Goal: Check status: Check status

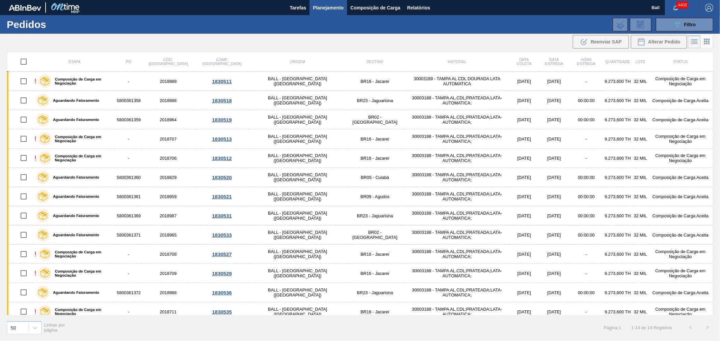
click at [687, 23] on span "Filtro" at bounding box center [690, 24] width 12 height 5
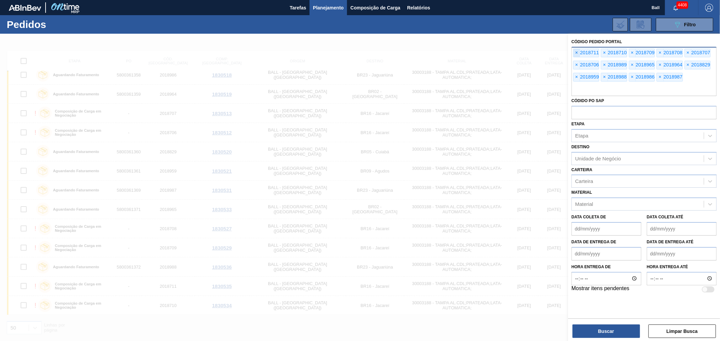
click at [575, 52] on span "×" at bounding box center [576, 53] width 6 height 8
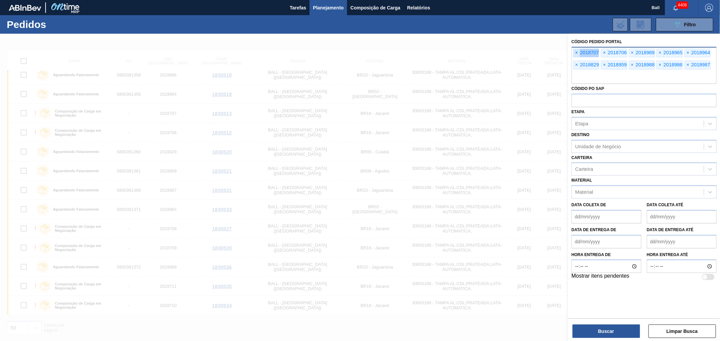
click at [575, 52] on span "×" at bounding box center [576, 53] width 6 height 8
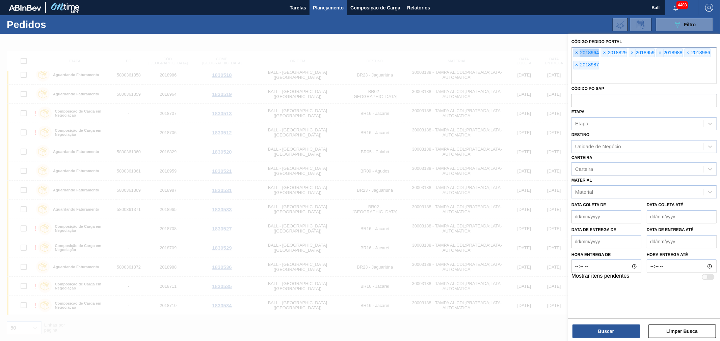
click at [575, 52] on span "×" at bounding box center [576, 53] width 6 height 8
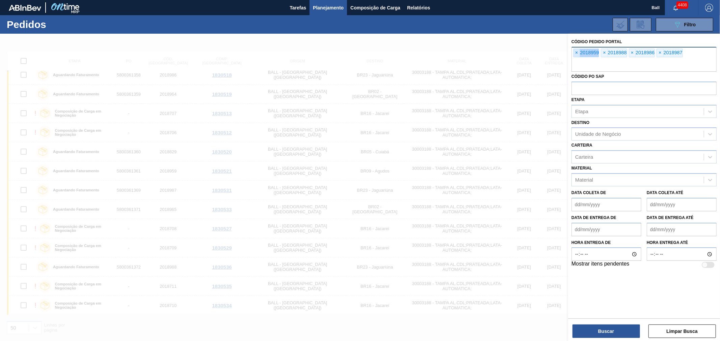
click at [575, 52] on span "×" at bounding box center [576, 53] width 6 height 8
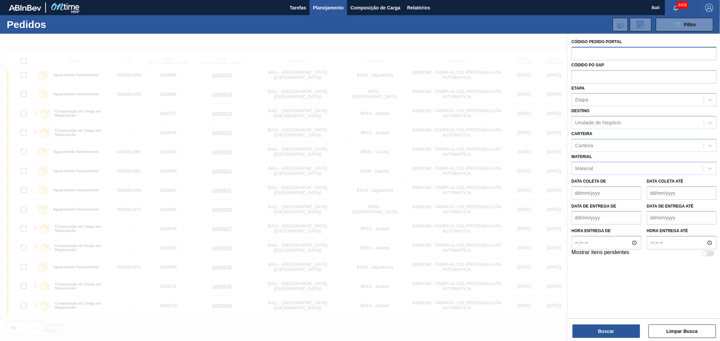
click at [575, 52] on input "text" at bounding box center [643, 53] width 145 height 13
click at [581, 79] on input "text" at bounding box center [643, 76] width 145 height 13
paste input "5800360361"
type input "5800360361"
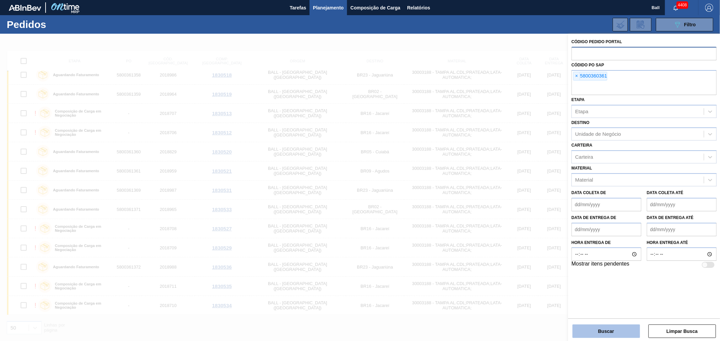
click at [587, 327] on button "Buscar" at bounding box center [605, 331] width 67 height 13
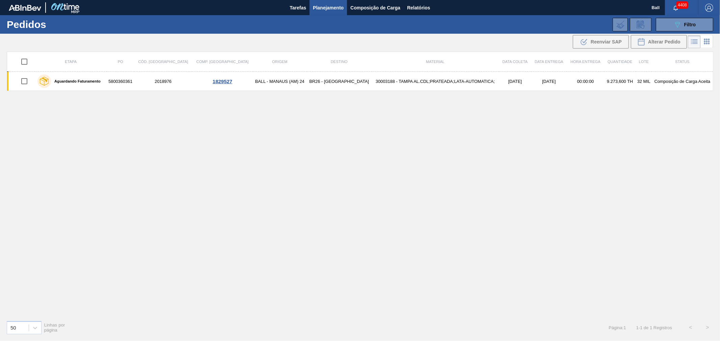
scroll to position [0, 0]
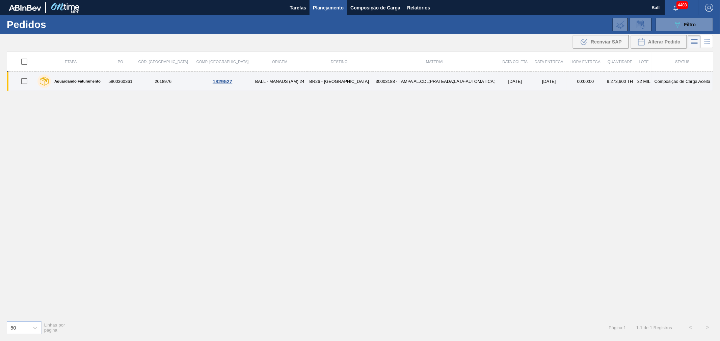
click at [395, 83] on td "30003188 - TAMPA AL.CDL;PRATEADA;LATA-AUTOMATICA;" at bounding box center [434, 81] width 127 height 19
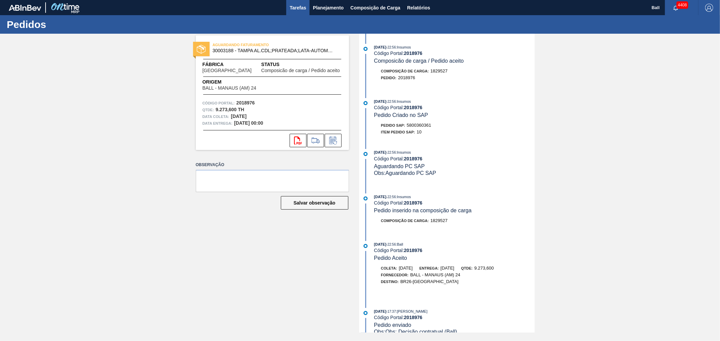
click at [304, 7] on span "Tarefas" at bounding box center [297, 8] width 17 height 8
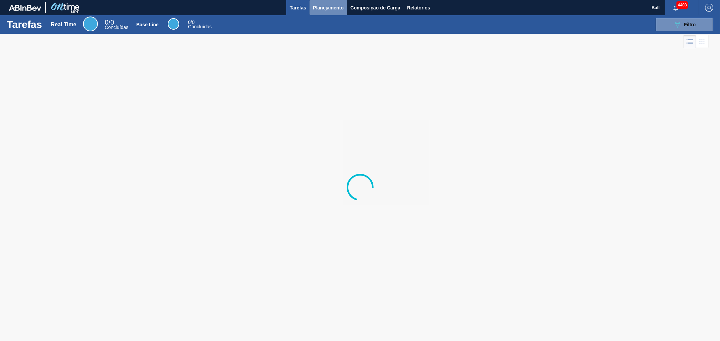
click at [335, 8] on span "Planejamento" at bounding box center [328, 8] width 31 height 8
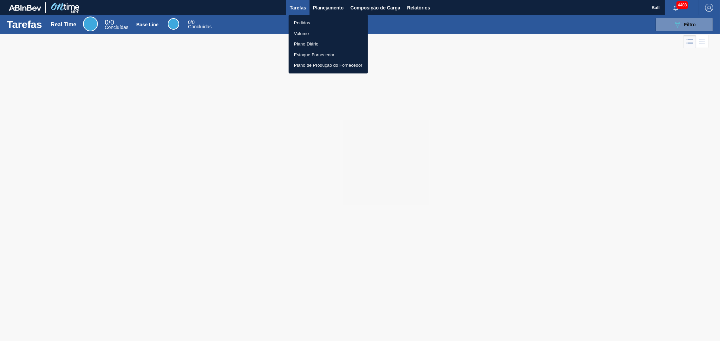
click at [306, 24] on li "Pedidos" at bounding box center [327, 23] width 79 height 11
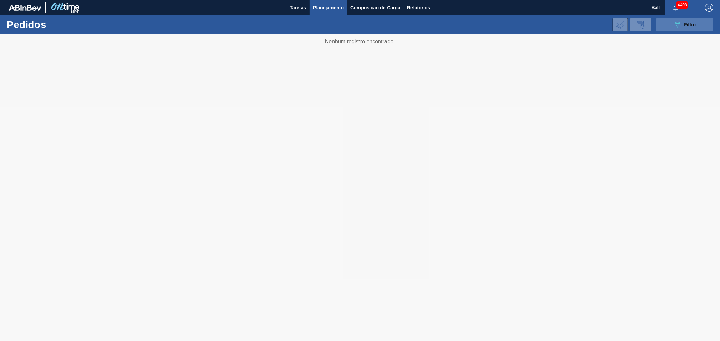
click at [681, 23] on div "089F7B8B-B2A5-4AFE-B5C0-19BA573D28AC Filtro" at bounding box center [684, 25] width 23 height 8
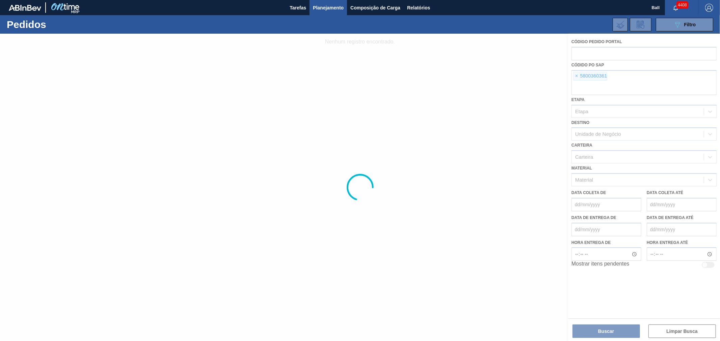
click at [575, 76] on div at bounding box center [360, 188] width 720 height 308
click at [578, 75] on div at bounding box center [360, 188] width 720 height 308
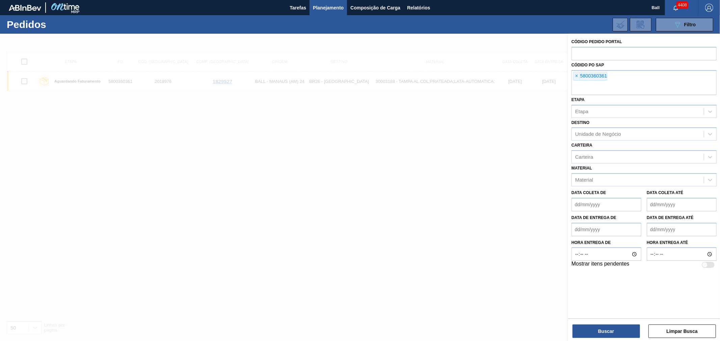
click at [578, 75] on span "×" at bounding box center [576, 76] width 6 height 8
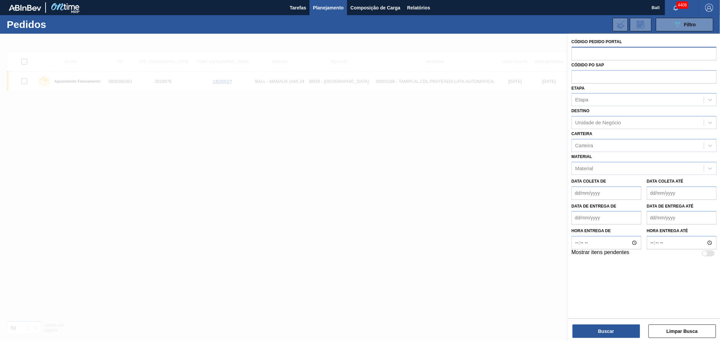
click at [586, 55] on input "text" at bounding box center [643, 53] width 145 height 13
paste input "text"
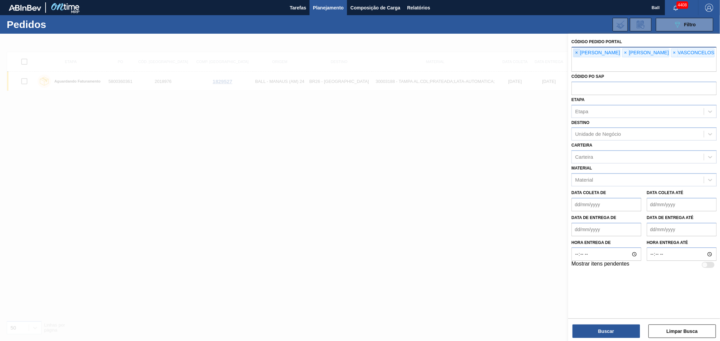
click at [573, 51] on span "×" at bounding box center [576, 53] width 6 height 8
click at [576, 51] on span "×" at bounding box center [576, 53] width 6 height 8
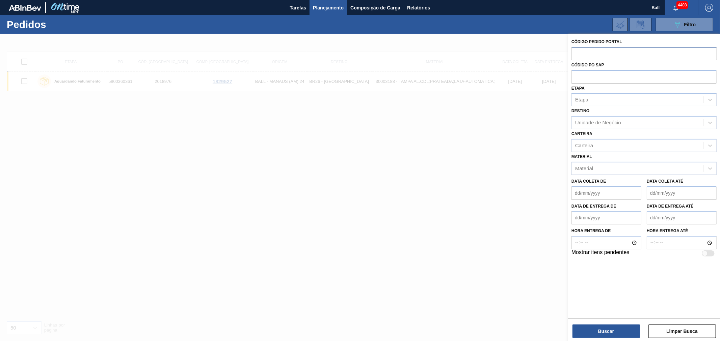
click at [576, 51] on input "text" at bounding box center [643, 53] width 145 height 13
click at [583, 77] on input "text" at bounding box center [643, 76] width 145 height 13
click at [587, 55] on input "text" at bounding box center [643, 53] width 145 height 13
paste input "text"
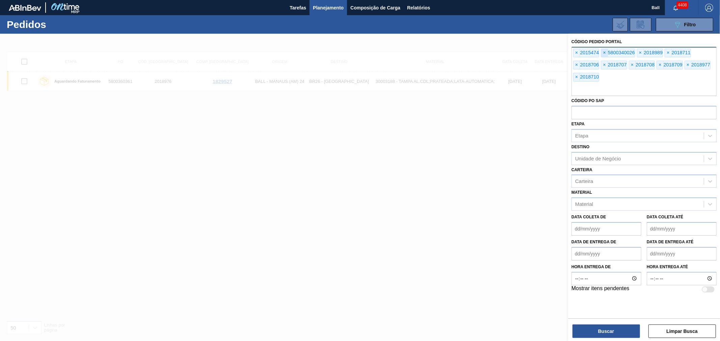
click at [605, 55] on span "×" at bounding box center [604, 53] width 6 height 8
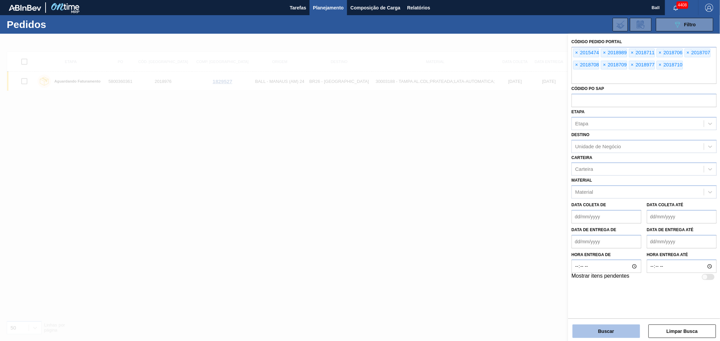
click at [611, 332] on button "Buscar" at bounding box center [605, 331] width 67 height 13
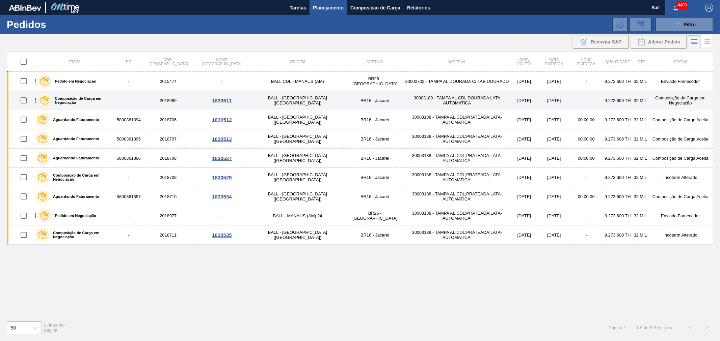
click at [404, 99] on td "30003189 - TAMPA AL CDL DOURADA LATA AUTOMATICA" at bounding box center [457, 100] width 106 height 19
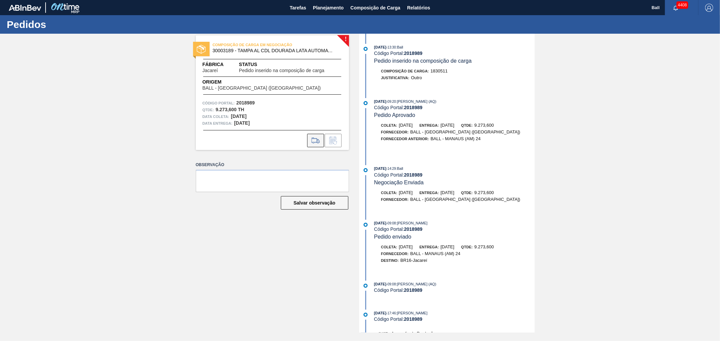
click at [313, 144] on icon at bounding box center [315, 141] width 11 height 8
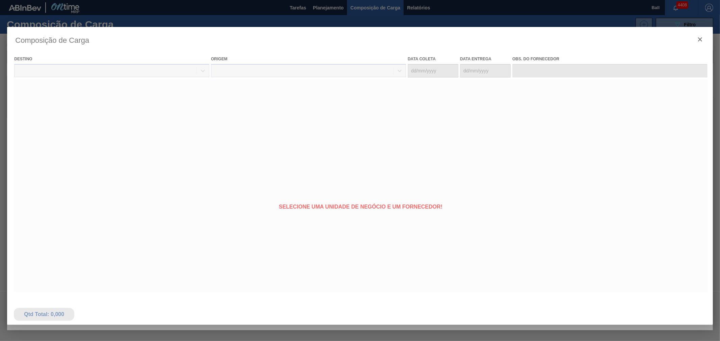
type coleta "[DATE]"
type entrega "[DATE]"
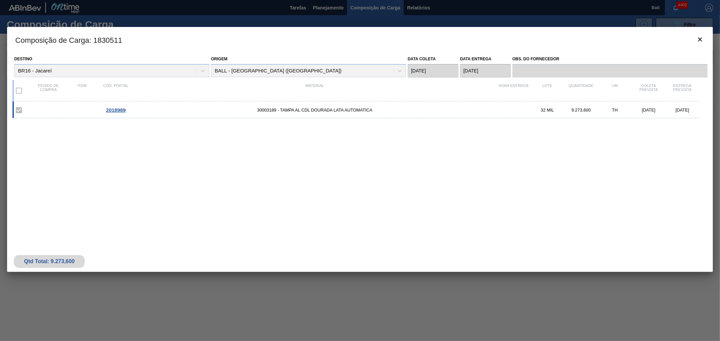
click at [17, 92] on label at bounding box center [19, 91] width 14 height 14
click at [20, 89] on label at bounding box center [19, 91] width 14 height 14
click at [699, 38] on icon "botão de ícone" at bounding box center [700, 39] width 4 height 4
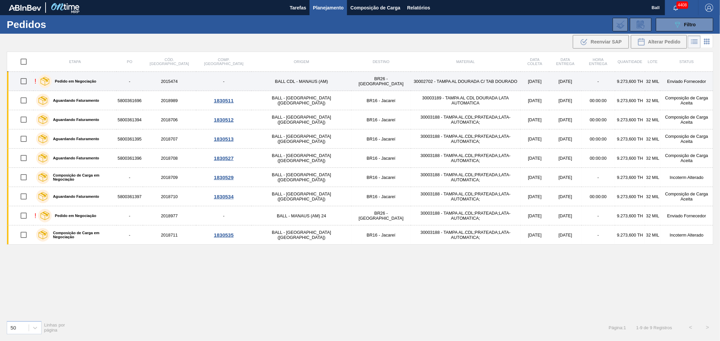
click at [426, 79] on td "30002702 - TAMPA AL DOURADA C/ TAB DOURADO" at bounding box center [466, 81] width 110 height 19
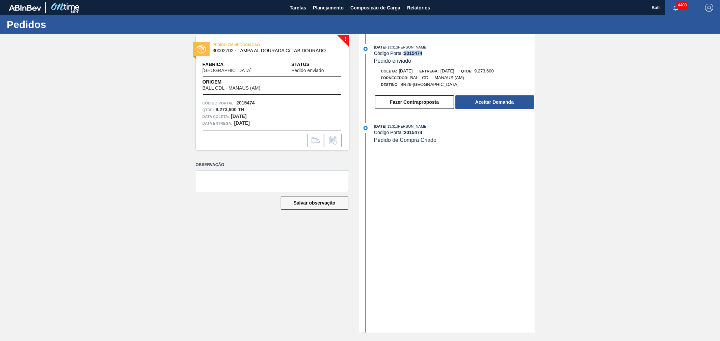
drag, startPoint x: 424, startPoint y: 51, endPoint x: 406, endPoint y: 53, distance: 19.0
click at [406, 53] on div "Código Portal: 2015474" at bounding box center [454, 53] width 160 height 5
copy strong "2015474"
click at [413, 103] on button "Fazer Contraproposta" at bounding box center [414, 101] width 79 height 13
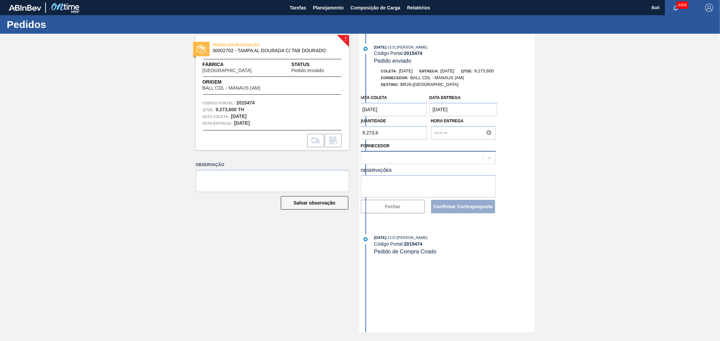
click at [406, 156] on div at bounding box center [422, 158] width 122 height 10
click at [538, 244] on div "! PEDIDO EM NEGOCIAÇÃO 30002702 - TAMPA AL DOURADA C/ TAB DOURADO Fábrica [GEOG…" at bounding box center [360, 183] width 720 height 299
click at [387, 212] on button "Fechar" at bounding box center [393, 206] width 64 height 13
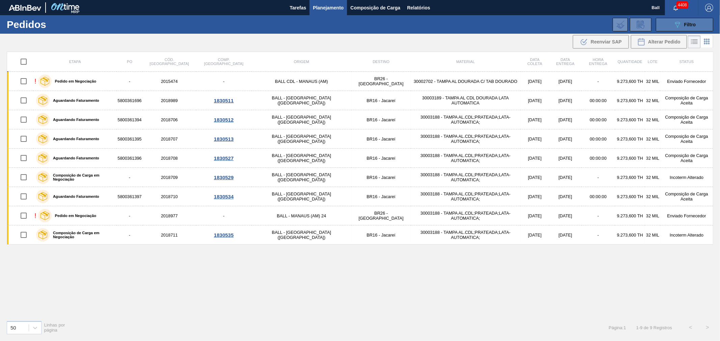
click at [666, 24] on button "089F7B8B-B2A5-4AFE-B5C0-19BA573D28AC Filtro" at bounding box center [683, 24] width 57 height 13
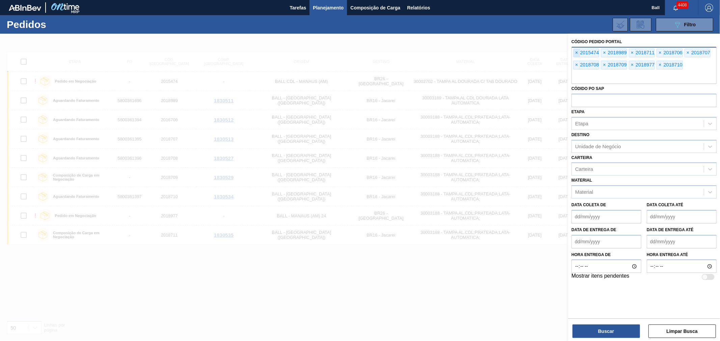
click at [577, 53] on span "×" at bounding box center [576, 53] width 6 height 8
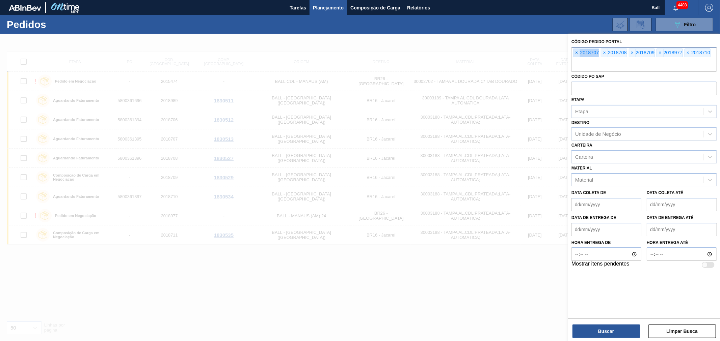
click at [577, 53] on span "×" at bounding box center [576, 53] width 6 height 8
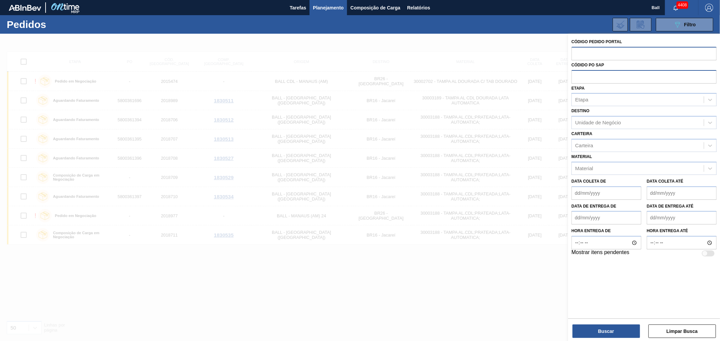
click at [575, 76] on input "text" at bounding box center [643, 76] width 145 height 13
paste input "5800340026"
type input "5800340026"
click at [614, 333] on button "Buscar" at bounding box center [605, 331] width 67 height 13
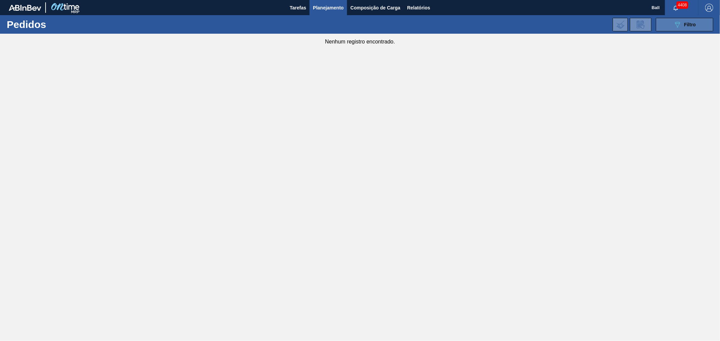
click at [678, 21] on icon "089F7B8B-B2A5-4AFE-B5C0-19BA573D28AC" at bounding box center [677, 25] width 8 height 8
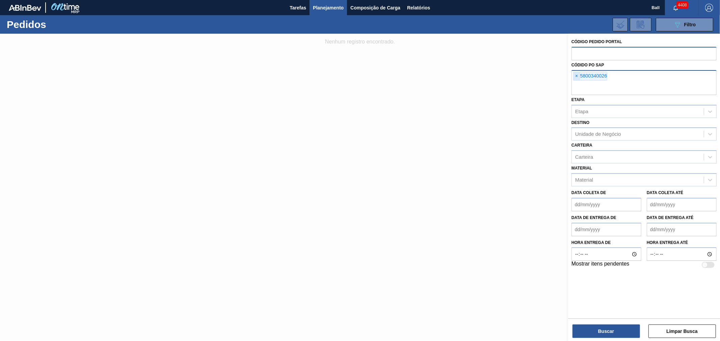
click at [576, 76] on span "×" at bounding box center [576, 76] width 6 height 8
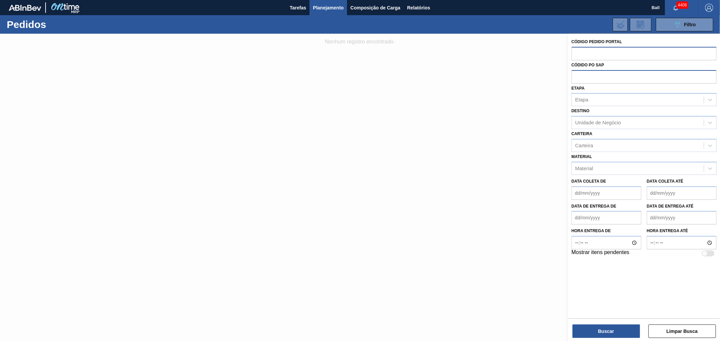
click at [580, 55] on input "text" at bounding box center [643, 53] width 145 height 13
paste input "2000575"
type input "2000575"
click at [589, 330] on button "Buscar" at bounding box center [605, 331] width 67 height 13
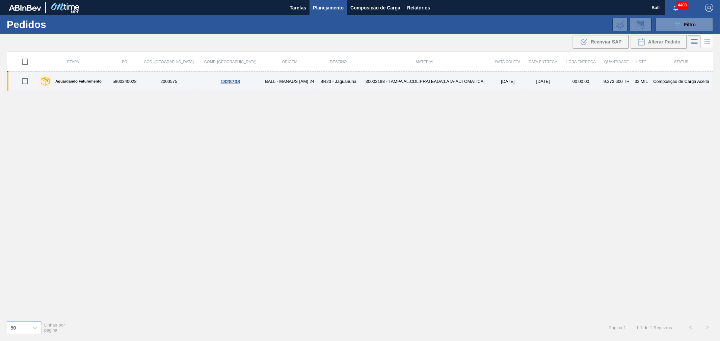
click at [139, 80] on td "5800340028" at bounding box center [124, 81] width 28 height 19
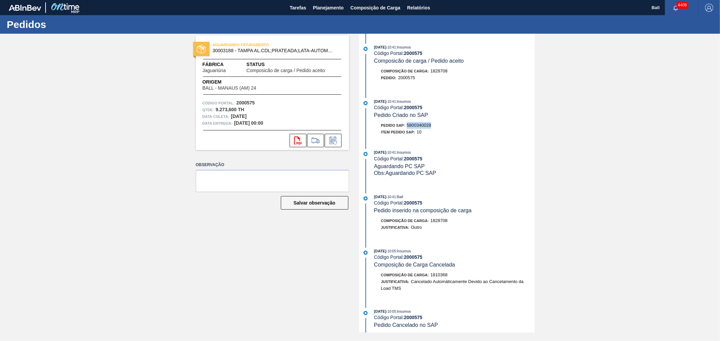
drag, startPoint x: 432, startPoint y: 128, endPoint x: 407, endPoint y: 128, distance: 24.6
click at [407, 128] on div "Pedido SAP: 5800340028" at bounding box center [406, 125] width 50 height 7
copy span "5800340028"
click at [503, 176] on div "Obs: Aguardando PC SAP" at bounding box center [454, 173] width 160 height 7
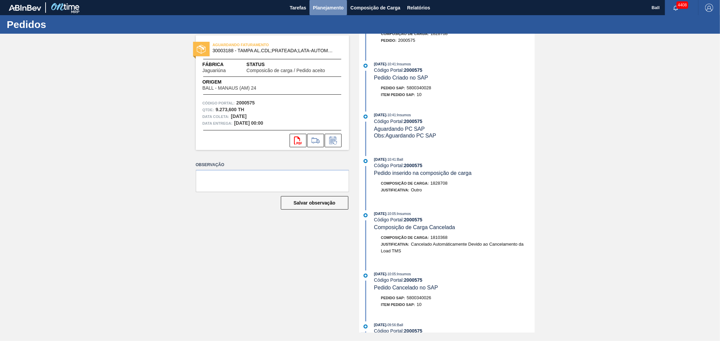
click at [329, 7] on span "Planejamento" at bounding box center [328, 8] width 31 height 8
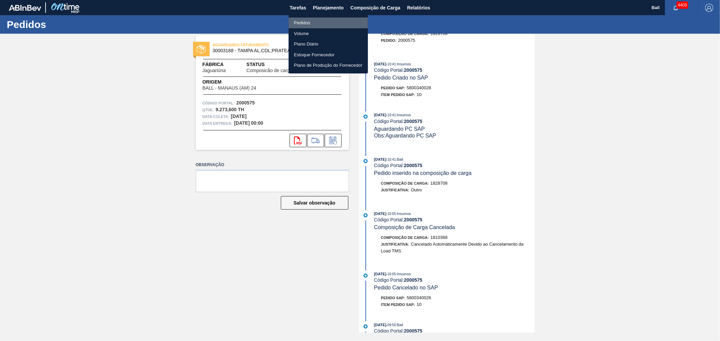
click at [302, 24] on li "Pedidos" at bounding box center [327, 23] width 79 height 11
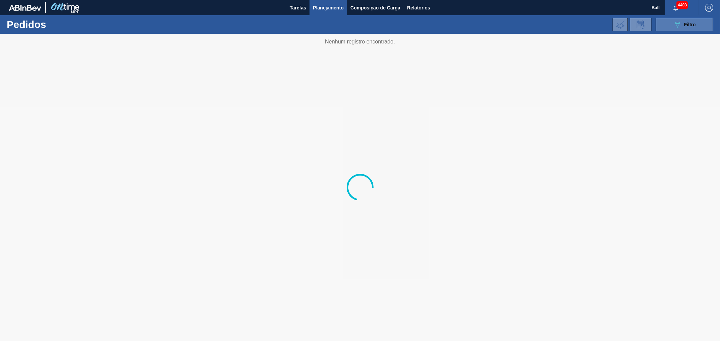
click at [662, 24] on button "089F7B8B-B2A5-4AFE-B5C0-19BA573D28AC Filtro" at bounding box center [683, 24] width 57 height 13
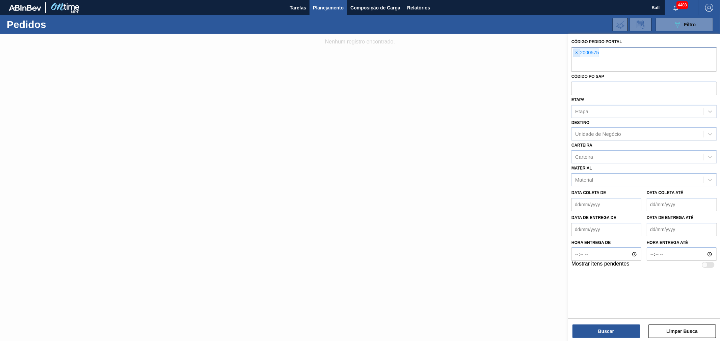
click at [578, 50] on span "×" at bounding box center [576, 53] width 6 height 8
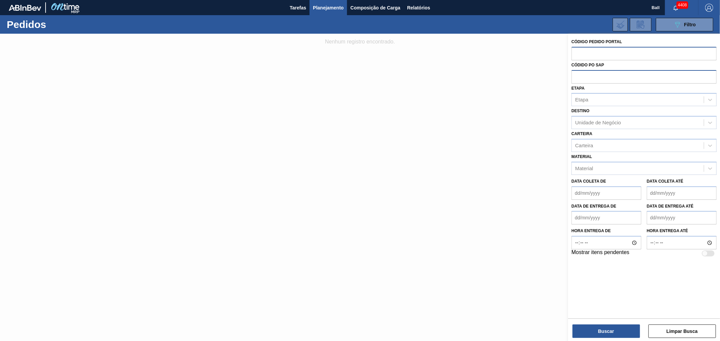
click at [576, 80] on input "text" at bounding box center [643, 76] width 145 height 13
paste input "5800340593"
type input "5800340593"
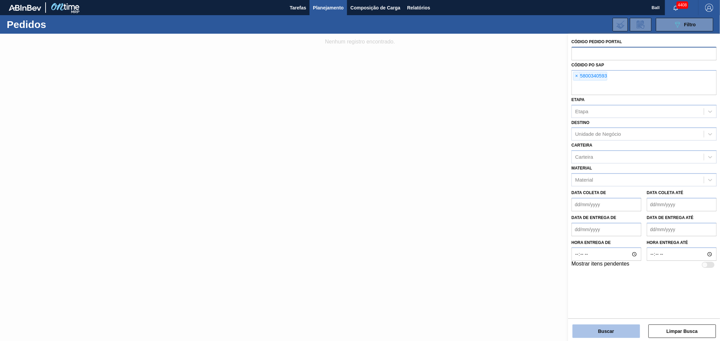
click at [607, 332] on button "Buscar" at bounding box center [605, 331] width 67 height 13
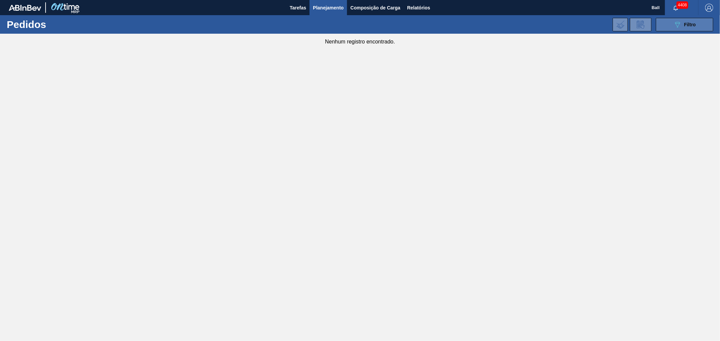
click at [666, 24] on button "089F7B8B-B2A5-4AFE-B5C0-19BA573D28AC Filtro" at bounding box center [683, 24] width 57 height 13
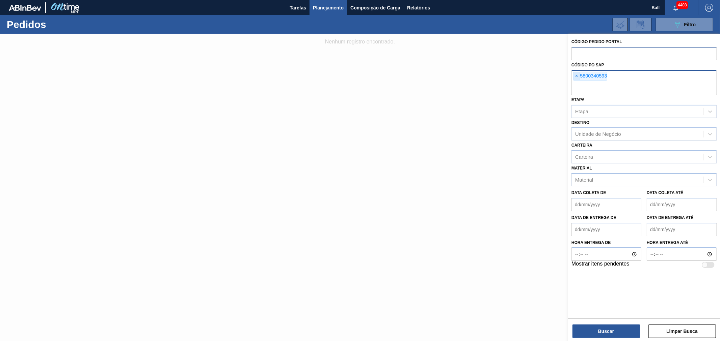
click at [576, 76] on span "×" at bounding box center [576, 76] width 6 height 8
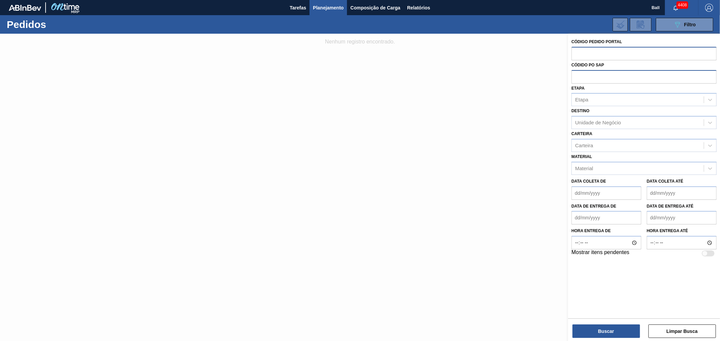
paste input "5800340593"
type input "5800340593"
click at [593, 333] on button "Buscar" at bounding box center [605, 331] width 67 height 13
